Goal: Task Accomplishment & Management: Manage account settings

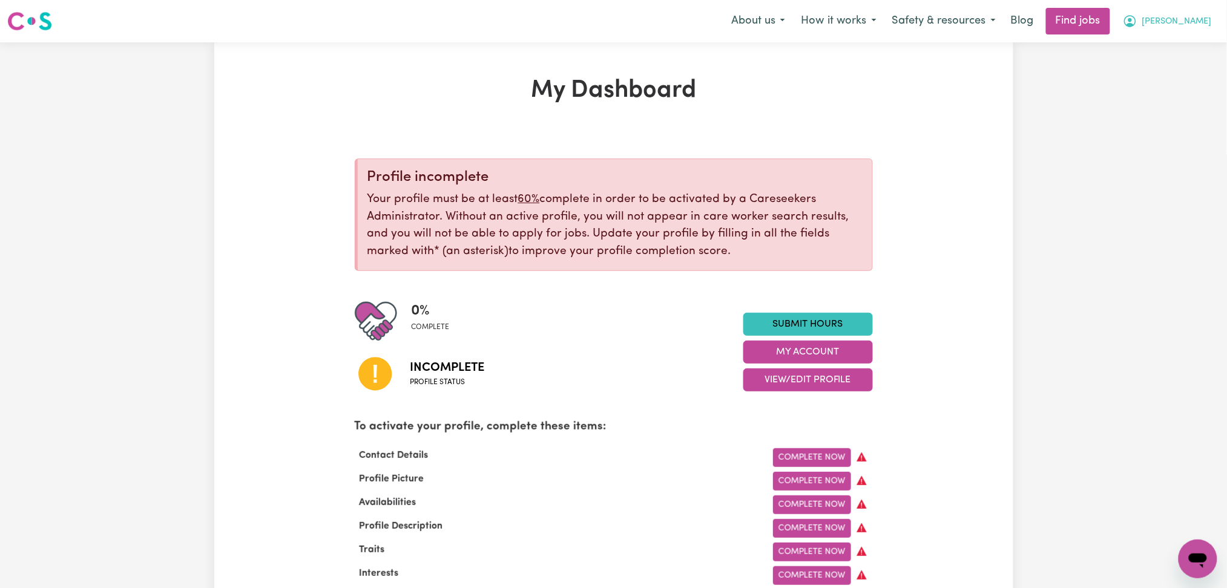
click at [1194, 27] on span "[PERSON_NAME]" at bounding box center [1177, 21] width 70 height 13
drag, startPoint x: 1201, startPoint y: 17, endPoint x: 1175, endPoint y: 70, distance: 58.5
click at [1201, 19] on span "[PERSON_NAME]" at bounding box center [1177, 21] width 70 height 13
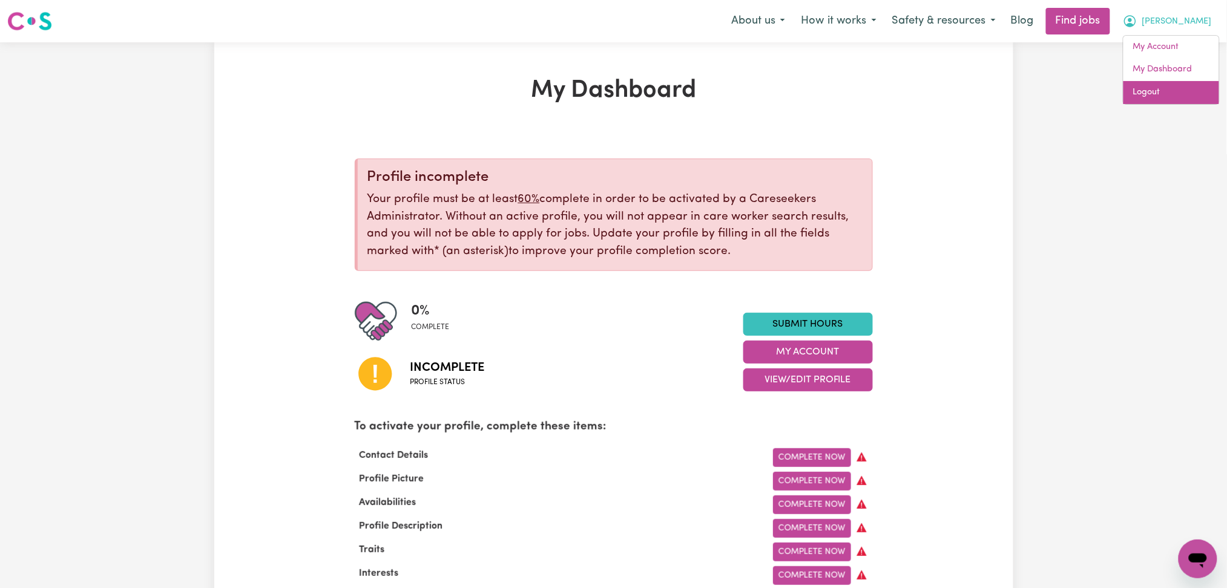
click at [1163, 100] on link "Logout" at bounding box center [1171, 92] width 96 height 23
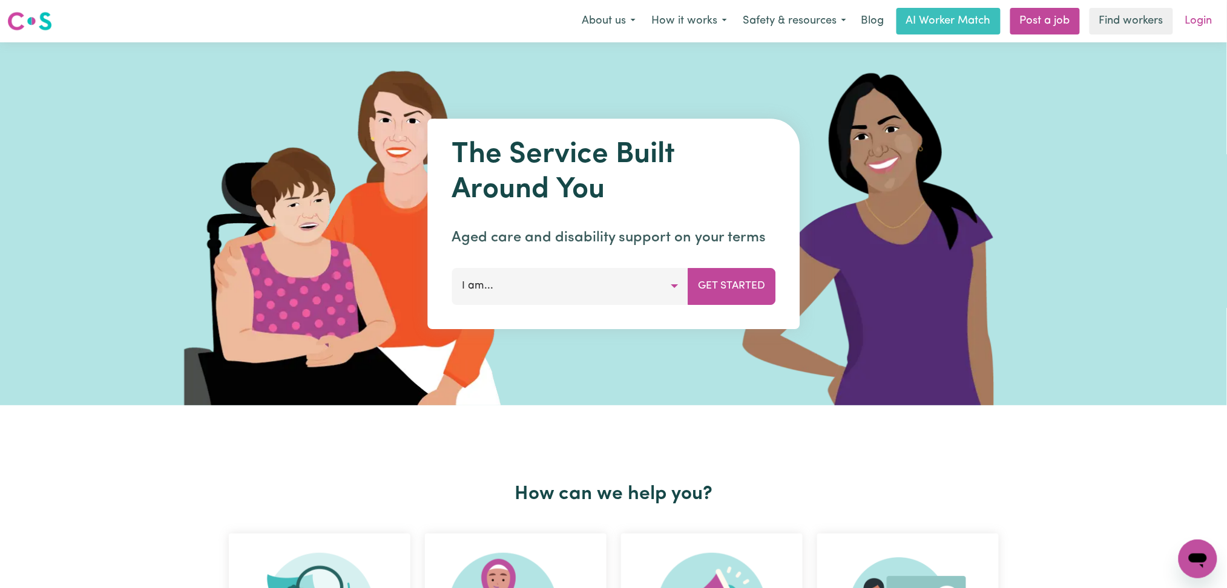
click at [1204, 23] on link "Login" at bounding box center [1199, 21] width 42 height 27
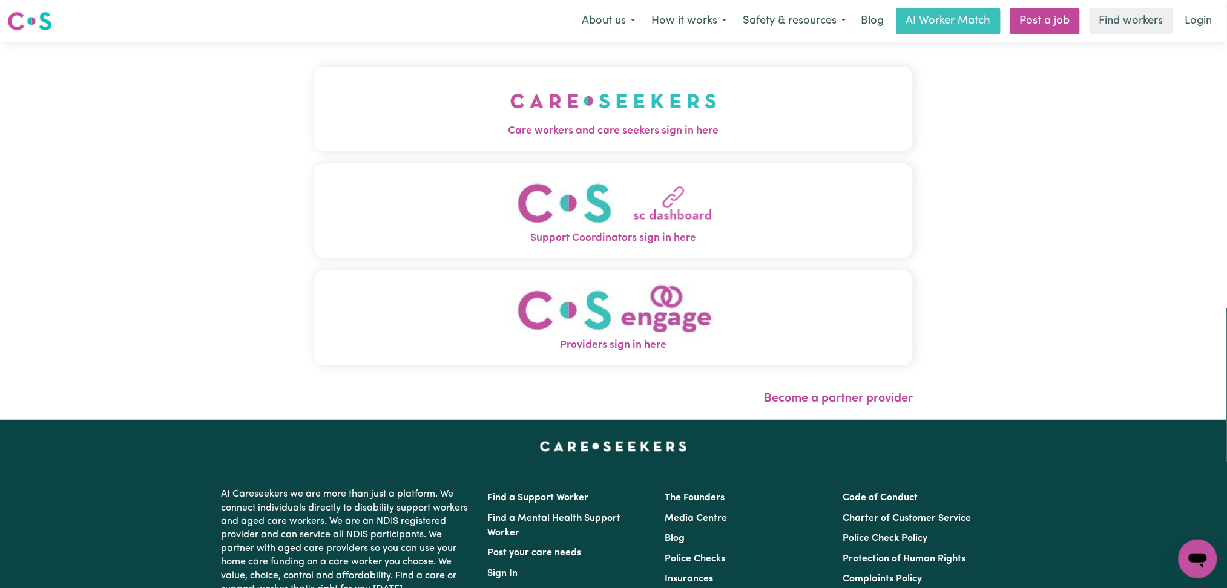
click at [589, 120] on button "Care workers and care seekers sign in here" at bounding box center [613, 109] width 599 height 85
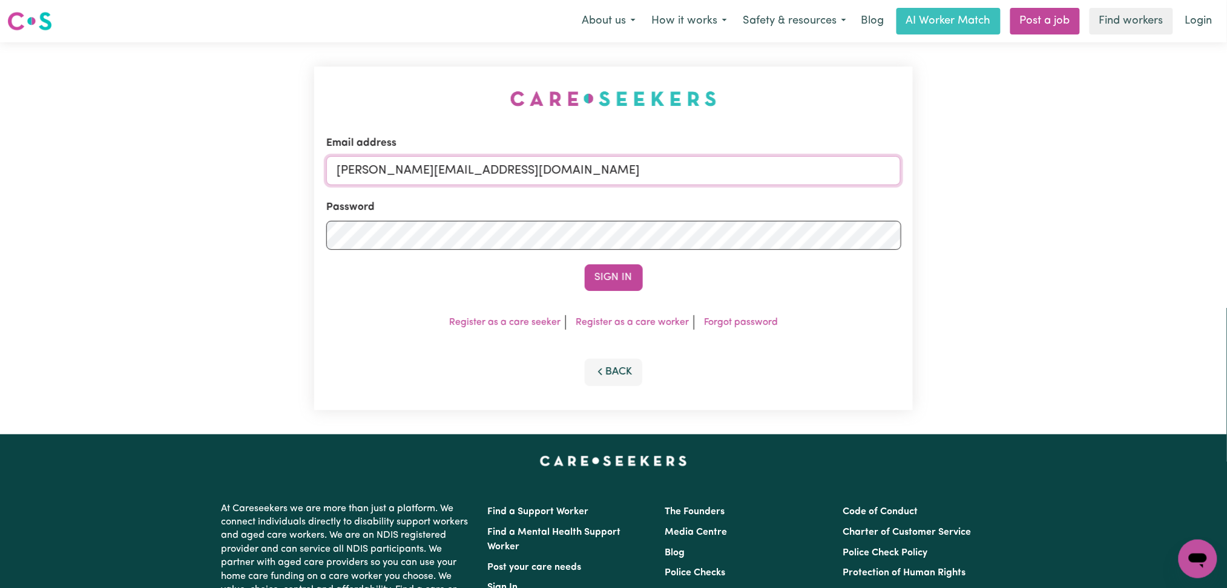
drag, startPoint x: 556, startPoint y: 170, endPoint x: 552, endPoint y: 183, distance: 13.8
click at [556, 170] on input "[PERSON_NAME][EMAIL_ADDRESS][DOMAIN_NAME]" at bounding box center [613, 170] width 575 height 29
drag, startPoint x: 399, startPoint y: 166, endPoint x: 693, endPoint y: 177, distance: 294.3
click at [693, 177] on input "Superuser~[EMAIL_ADDRESS][DOMAIN_NAME]" at bounding box center [613, 170] width 575 height 29
type input "Superuser~[EMAIL_ADDRESS][DOMAIN_NAME]"
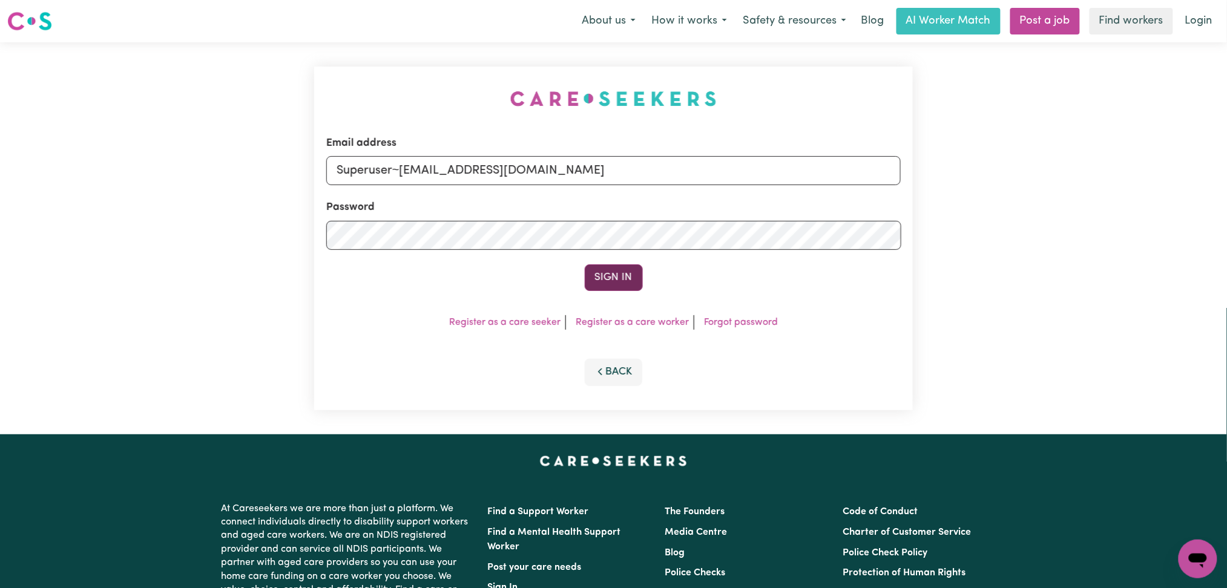
click at [621, 286] on button "Sign In" at bounding box center [614, 277] width 58 height 27
